Goal: Information Seeking & Learning: Learn about a topic

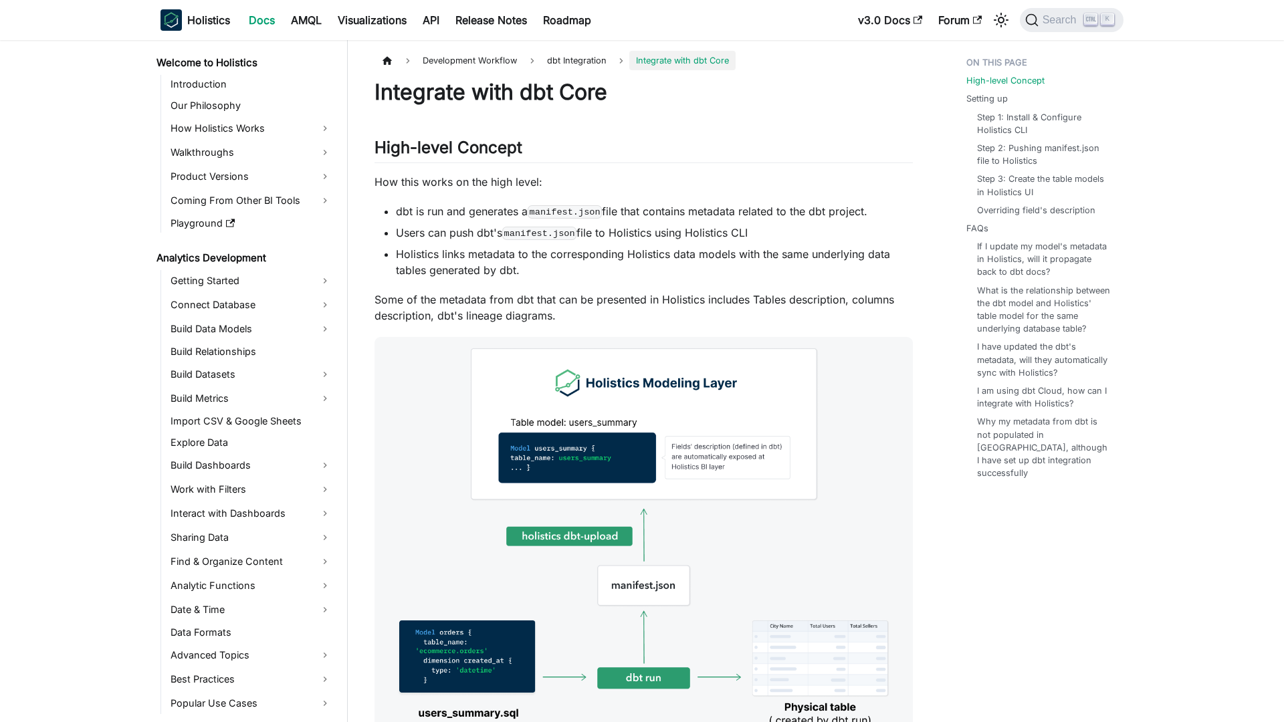
scroll to position [664, 0]
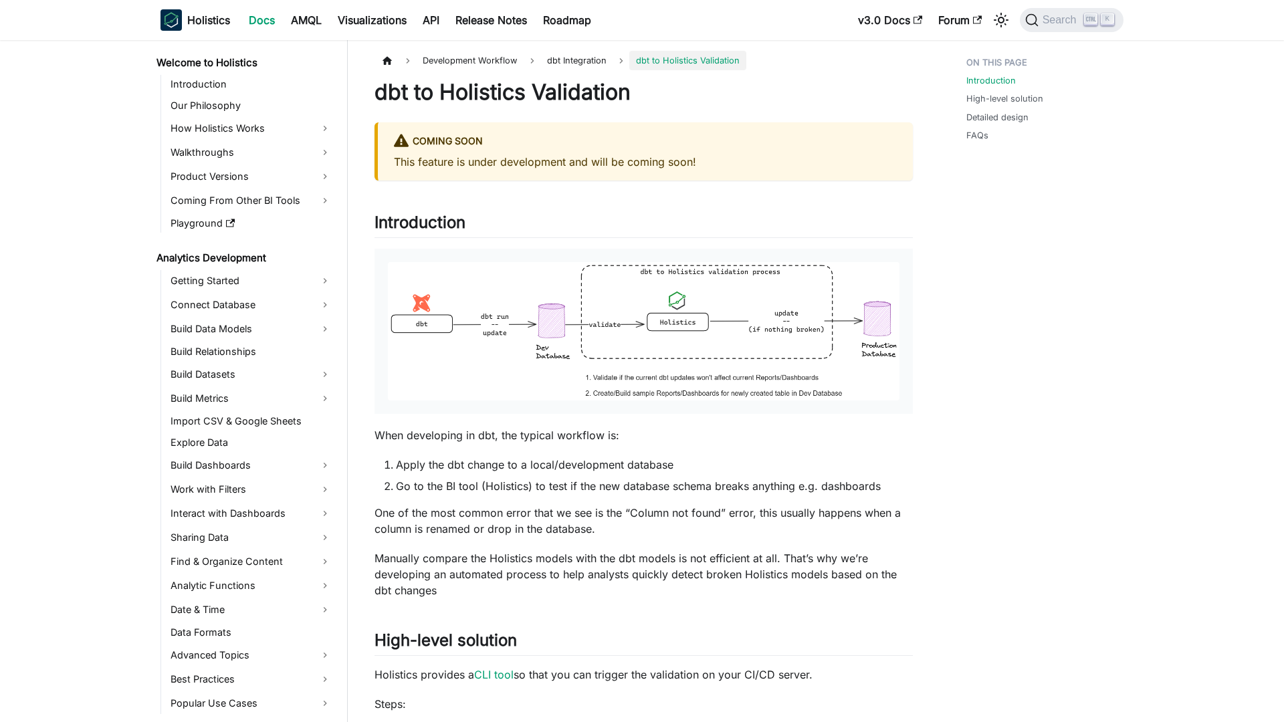
scroll to position [728, 0]
